Goal: Transaction & Acquisition: Purchase product/service

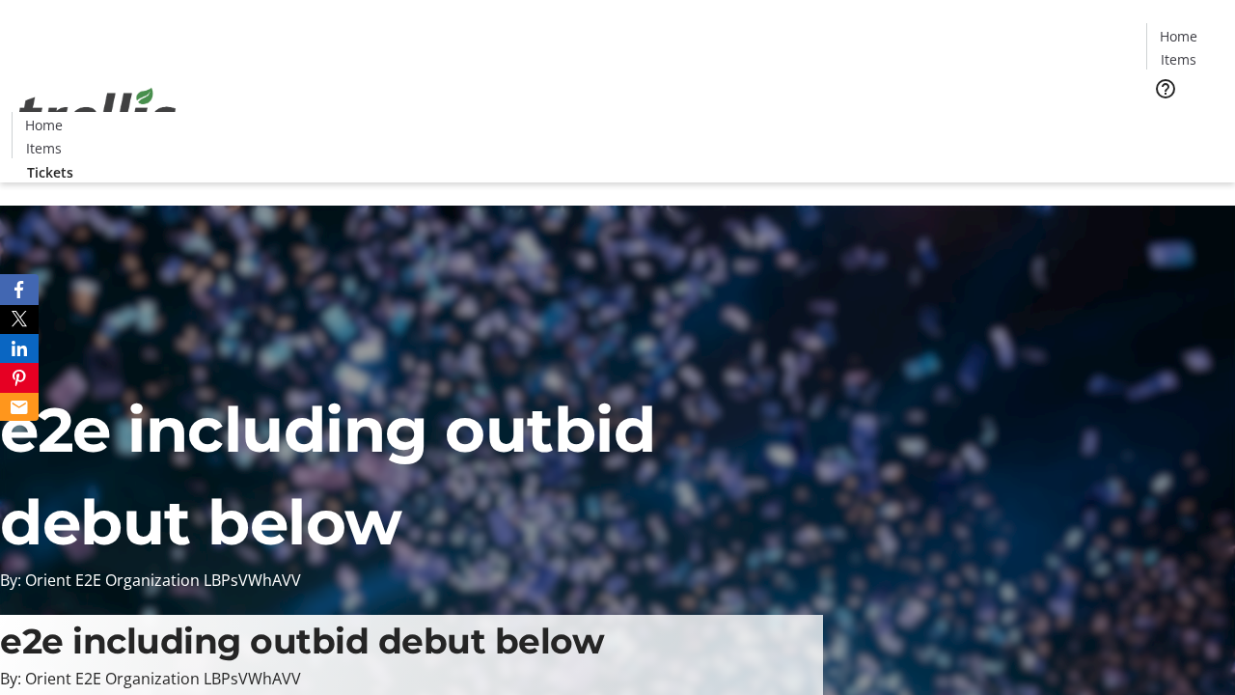
click at [1162, 112] on span "Tickets" at bounding box center [1185, 122] width 46 height 20
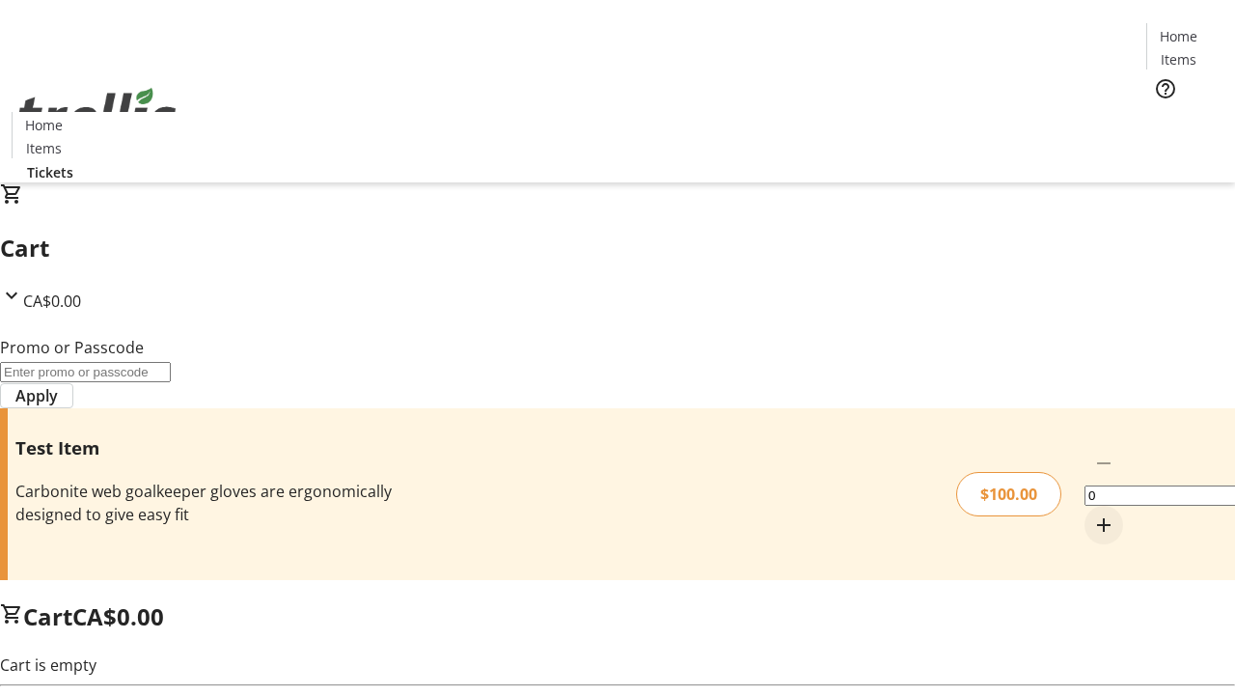
click at [1092, 513] on mat-icon "Increment by one" at bounding box center [1103, 524] width 23 height 23
type input "1"
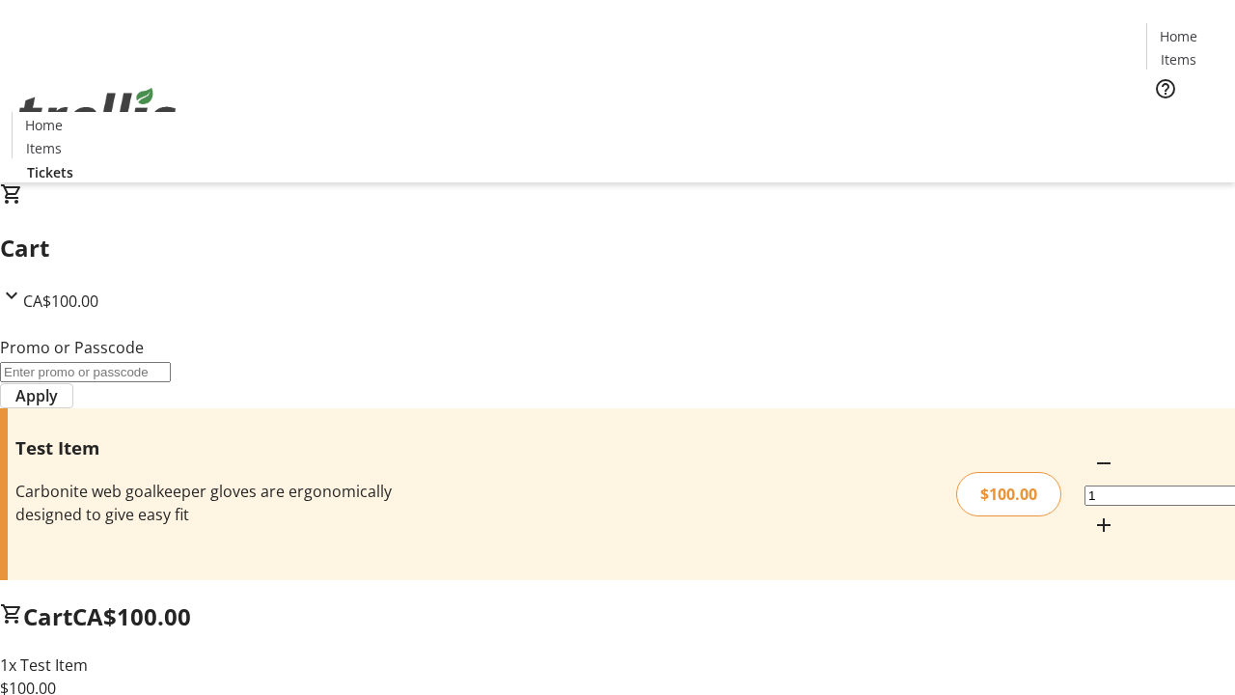
type input "PERCENT"
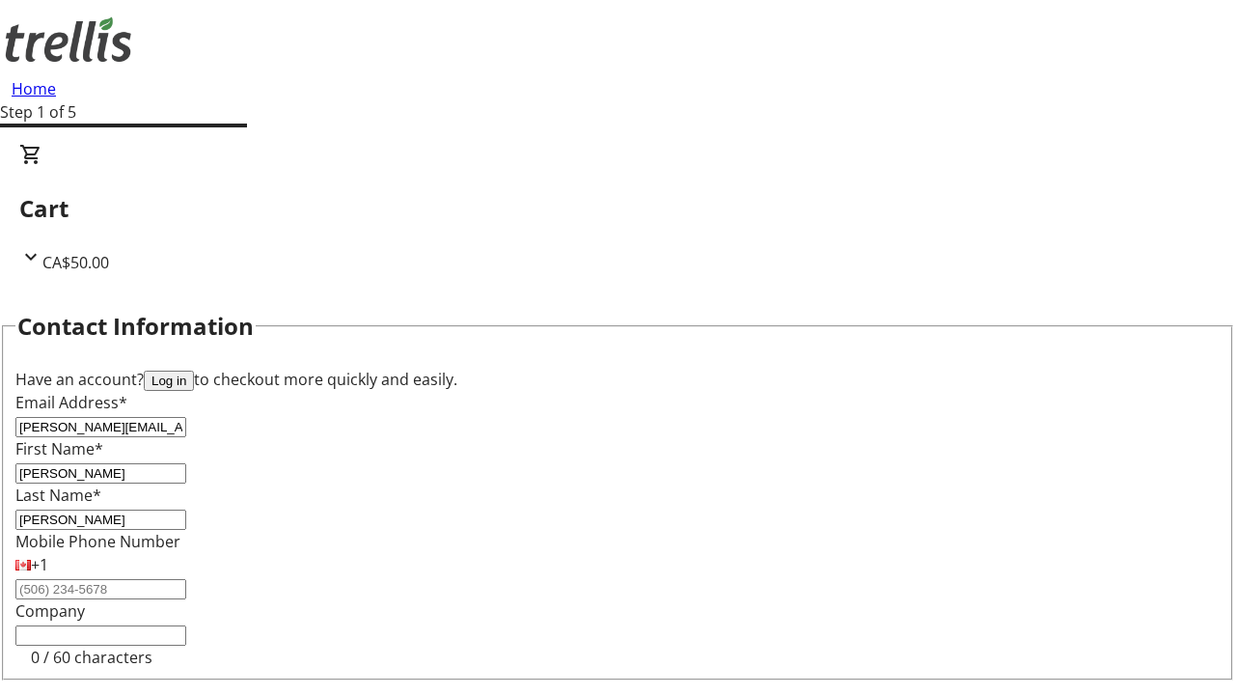
type input "[PERSON_NAME]"
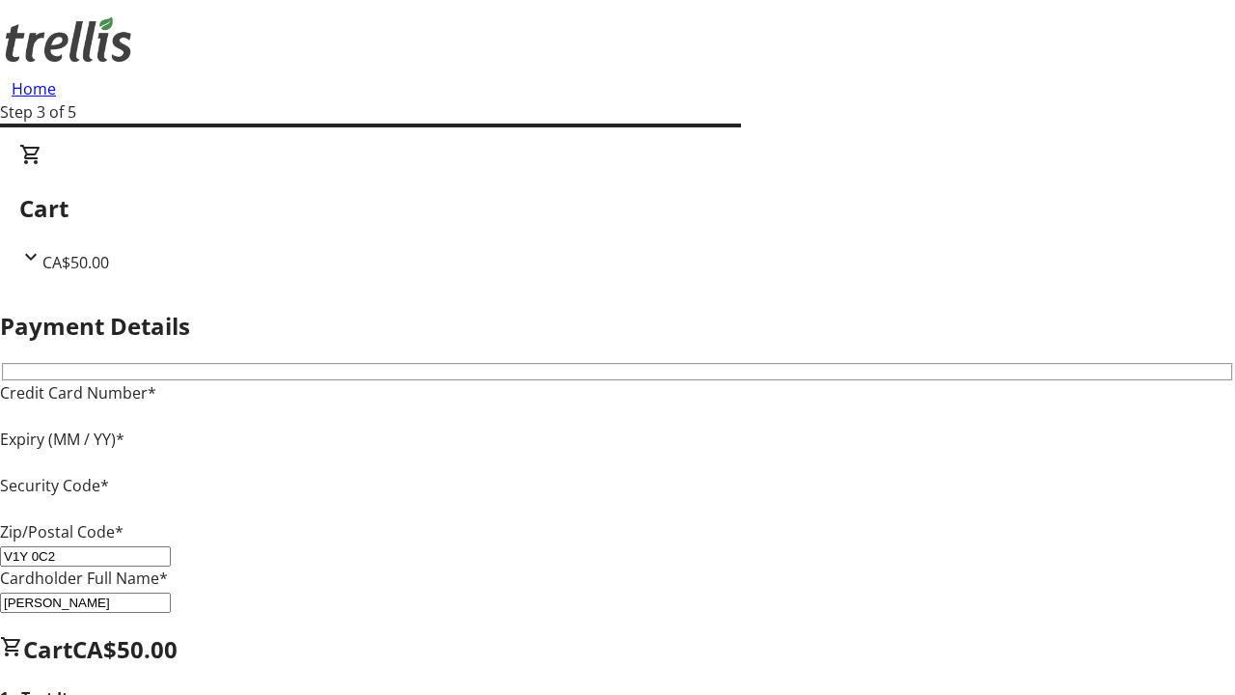
type input "V1Y 0C2"
